Goal: Navigation & Orientation: Find specific page/section

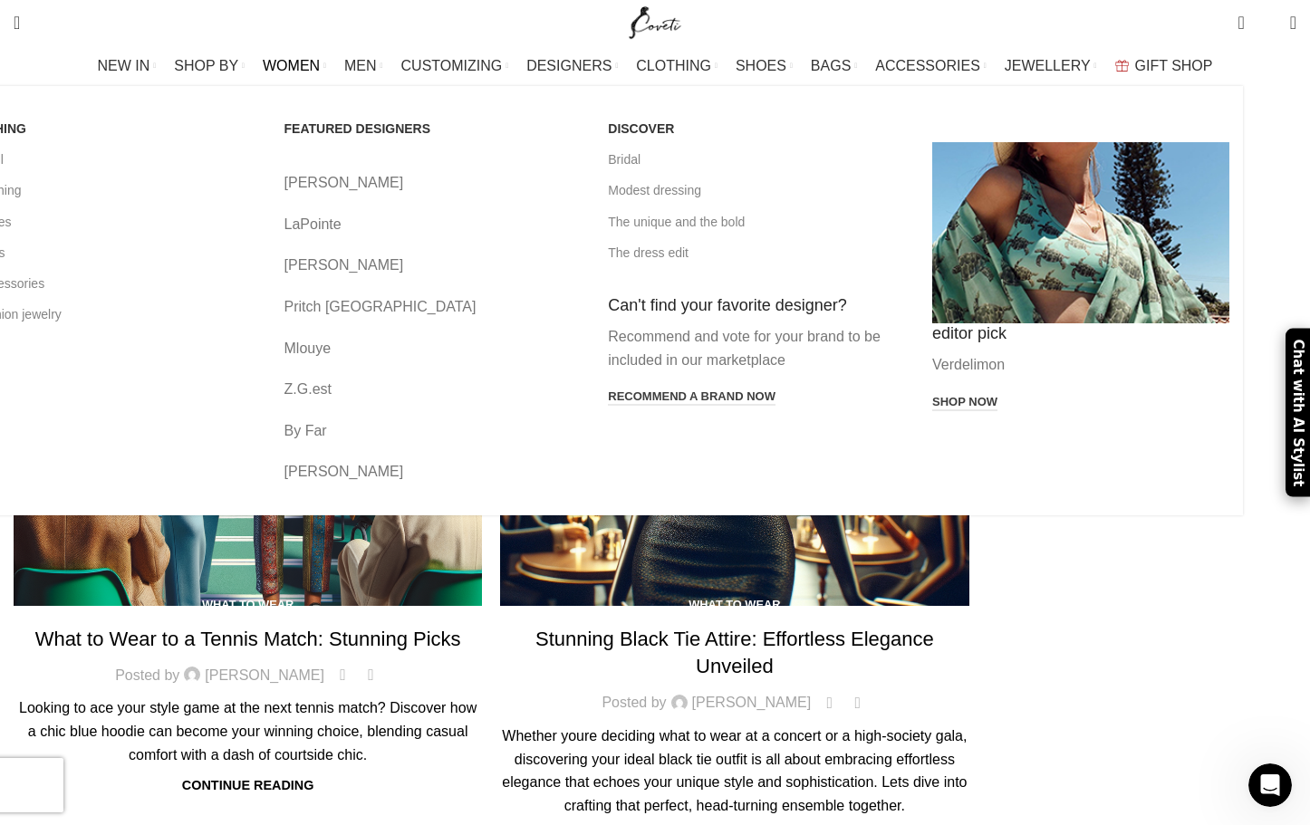
click at [320, 63] on span "WOMEN" at bounding box center [291, 65] width 57 height 17
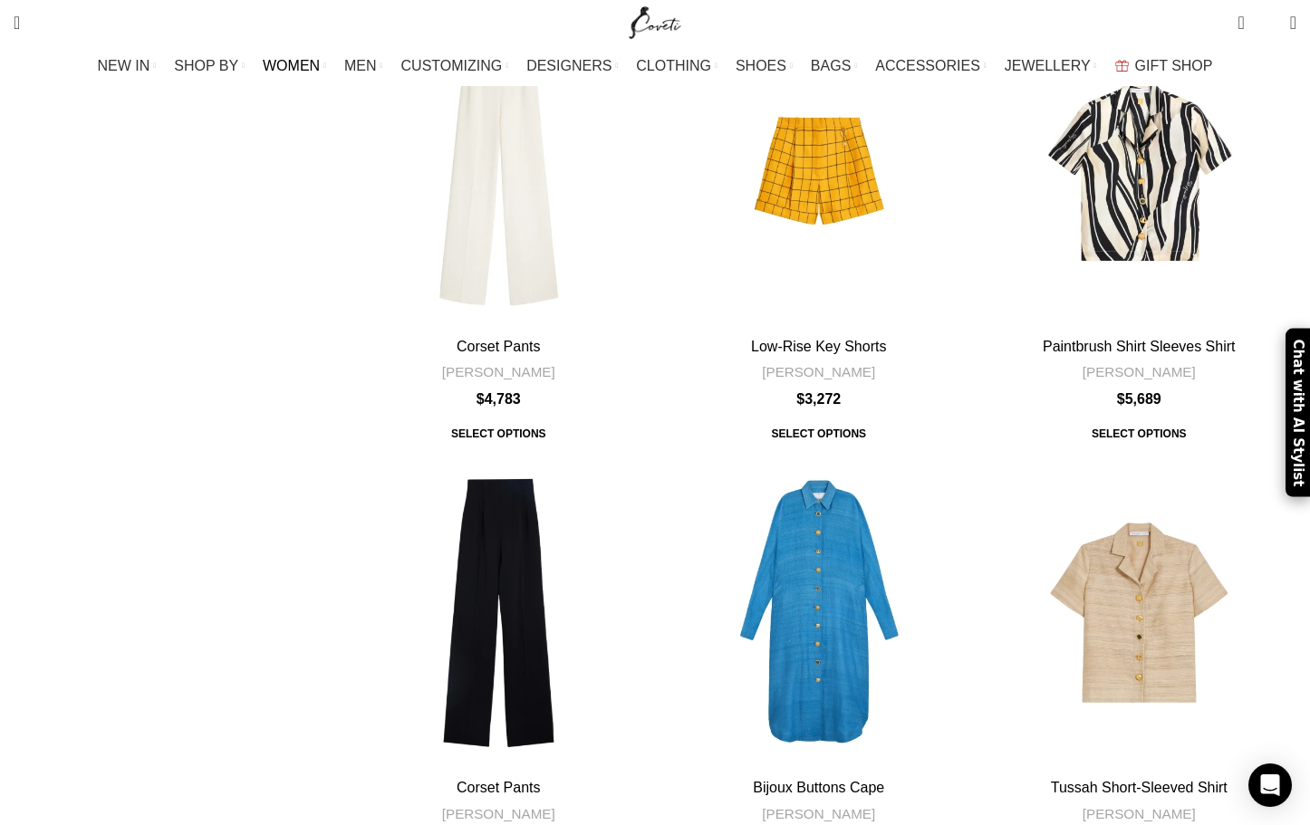
scroll to position [5797, 0]
